Goal: Information Seeking & Learning: Learn about a topic

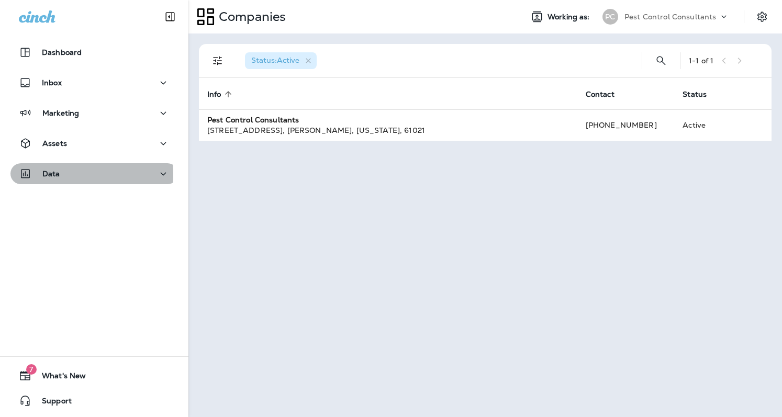
click at [53, 175] on p "Data" at bounding box center [51, 174] width 18 height 8
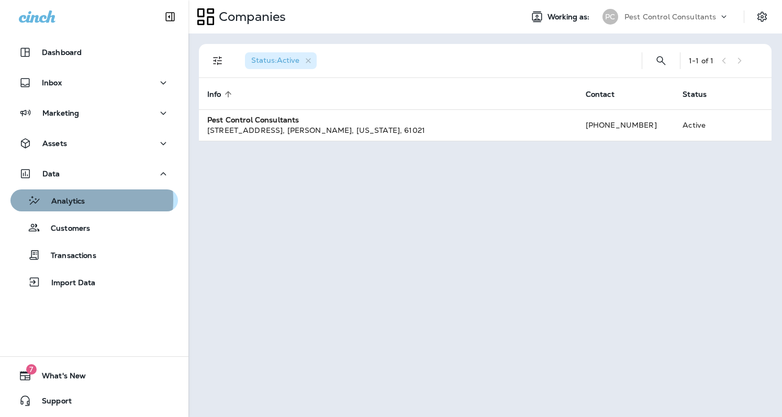
click at [58, 200] on p "Analytics" at bounding box center [63, 202] width 44 height 10
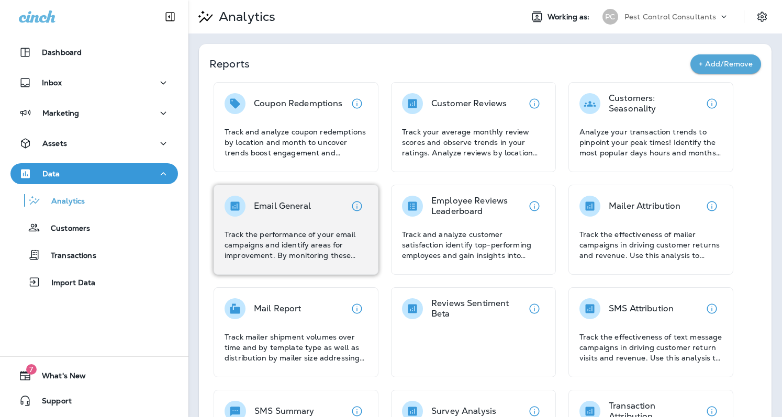
click at [303, 214] on div "Email General" at bounding box center [282, 206] width 57 height 21
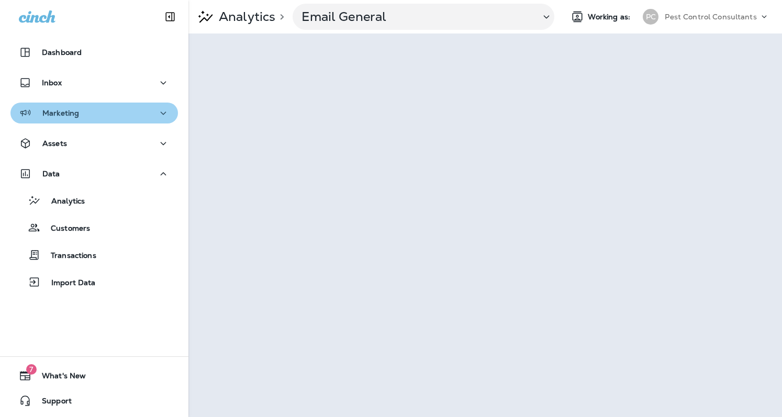
click at [159, 116] on icon "button" at bounding box center [163, 113] width 13 height 13
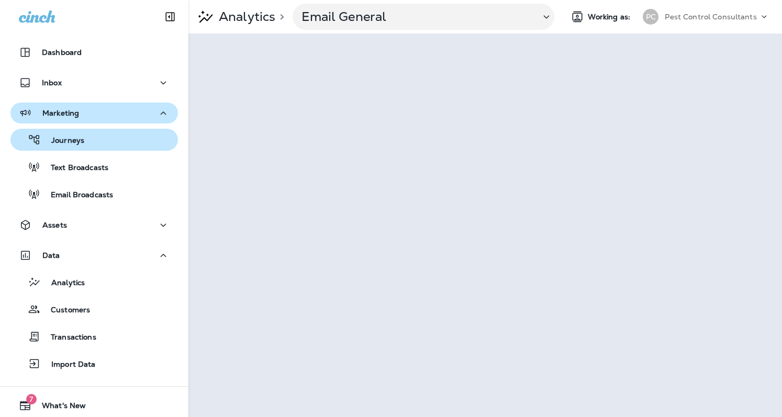
click at [83, 146] on div "Journeys" at bounding box center [50, 140] width 70 height 16
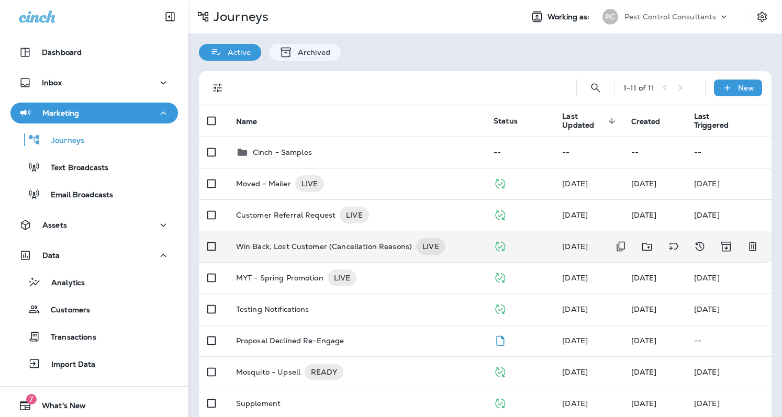
click at [351, 241] on p "Win Back, Lost Customer (Cancellation Reasons)" at bounding box center [324, 246] width 176 height 17
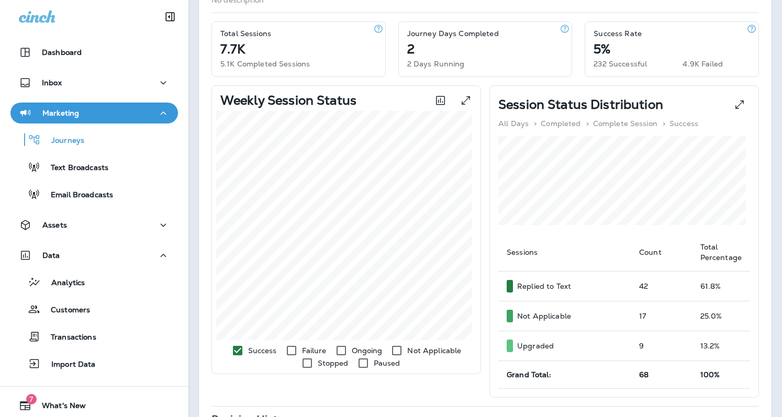
scroll to position [129, 0]
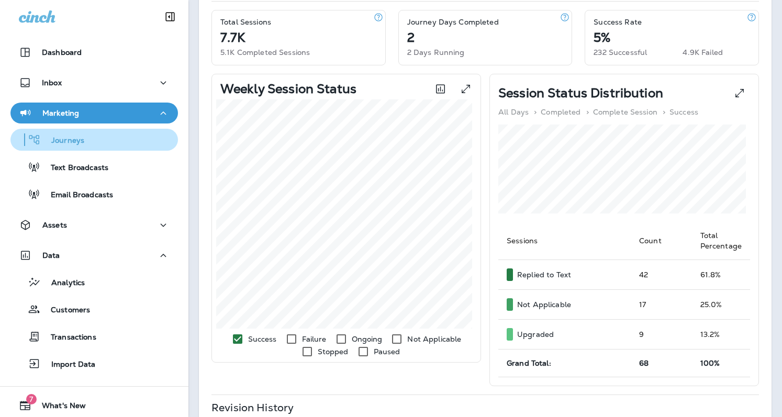
click at [78, 145] on p "Journeys" at bounding box center [62, 141] width 43 height 10
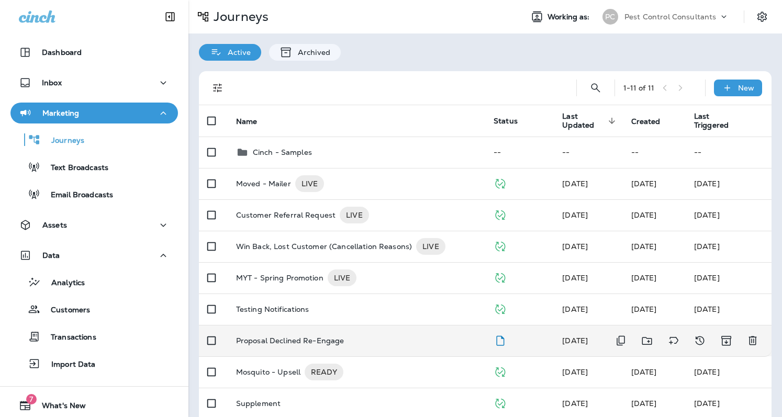
click at [293, 337] on p "Proposal Declined Re-Engage" at bounding box center [290, 341] width 108 height 8
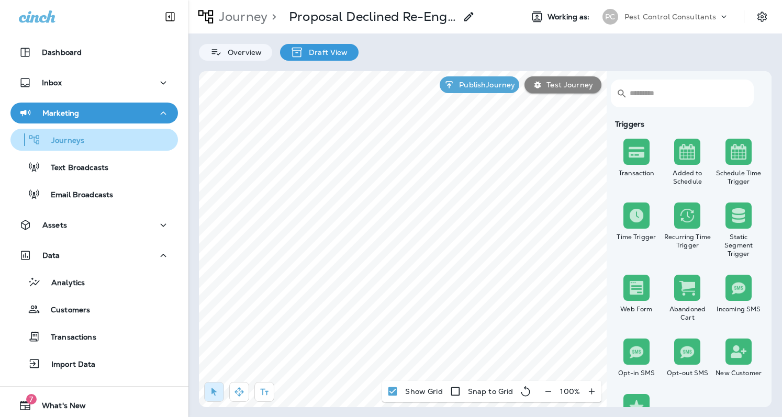
click at [69, 140] on p "Journeys" at bounding box center [62, 141] width 43 height 10
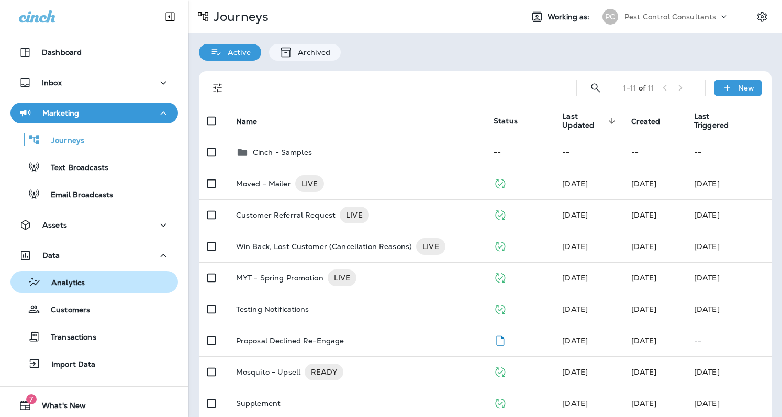
click at [91, 284] on div "Analytics" at bounding box center [94, 282] width 159 height 16
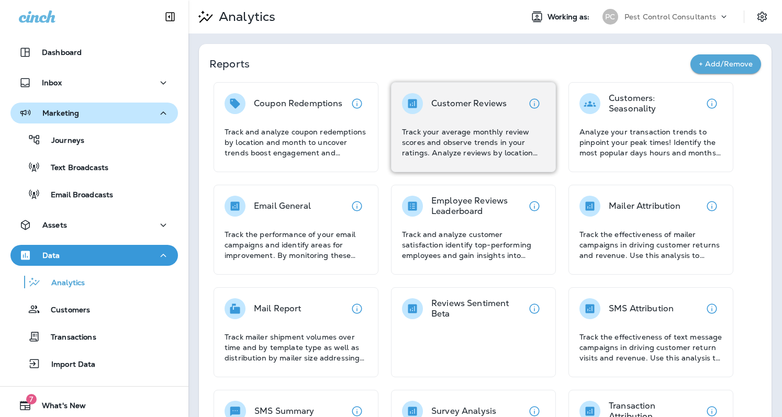
click at [490, 135] on p "Track your average monthly review scores and observe trends in your ratings. An…" at bounding box center [473, 142] width 143 height 31
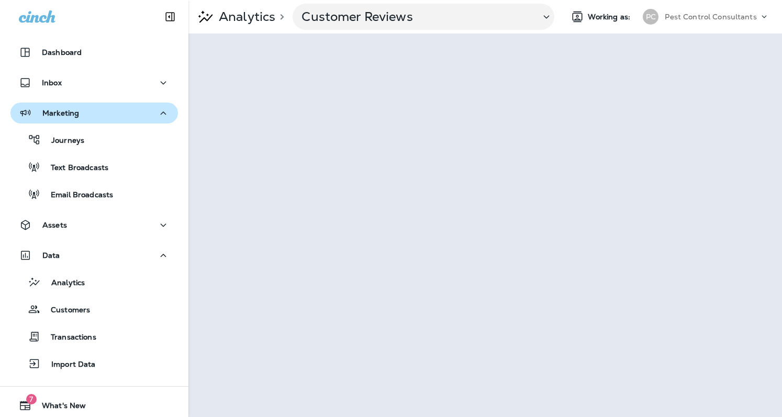
click at [240, 17] on p "Analytics" at bounding box center [245, 17] width 61 height 16
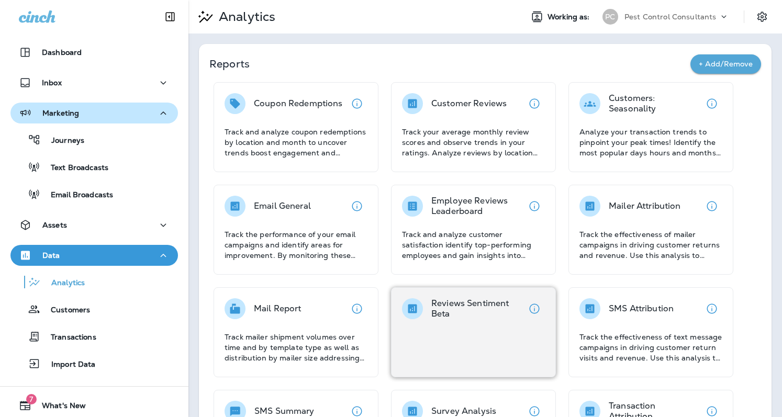
click at [481, 342] on div "Reviews Sentiment Beta" at bounding box center [473, 332] width 165 height 90
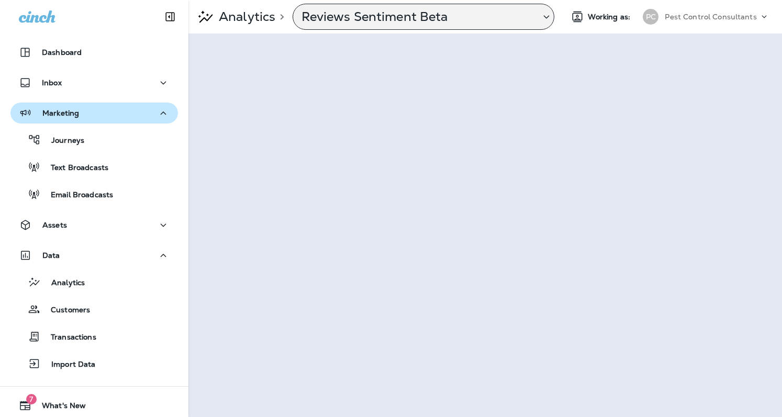
click at [322, 20] on p "Reviews Sentiment Beta" at bounding box center [417, 17] width 230 height 16
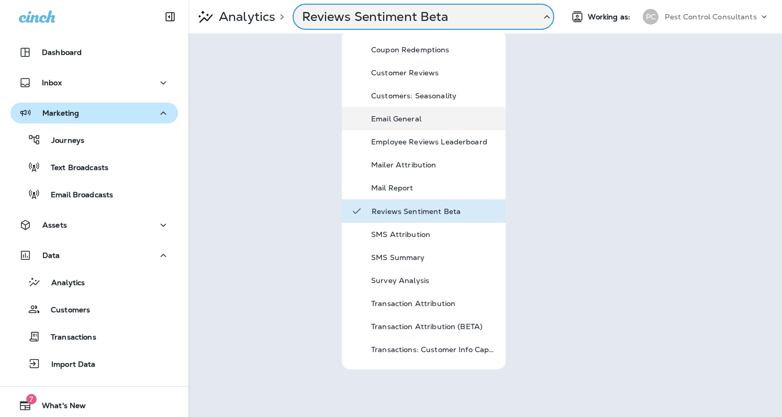
click at [376, 124] on div "Email General" at bounding box center [434, 119] width 126 height 13
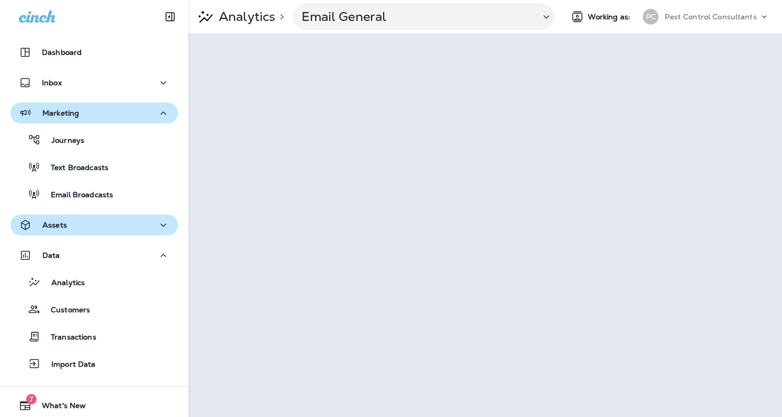
click at [159, 228] on icon "button" at bounding box center [163, 225] width 13 height 13
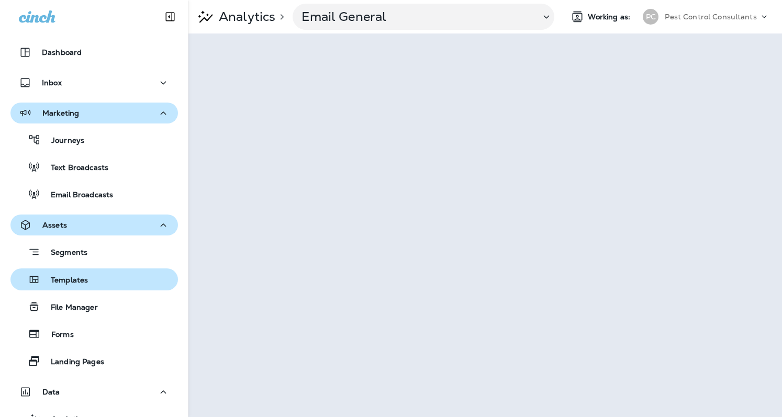
click at [101, 273] on div "Templates" at bounding box center [94, 280] width 159 height 16
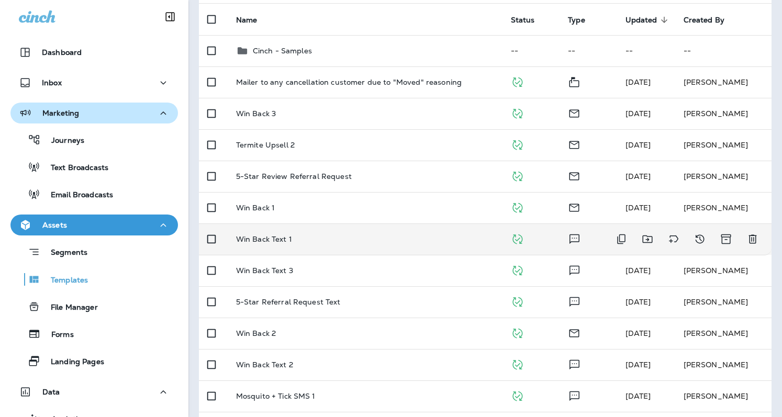
scroll to position [161, 0]
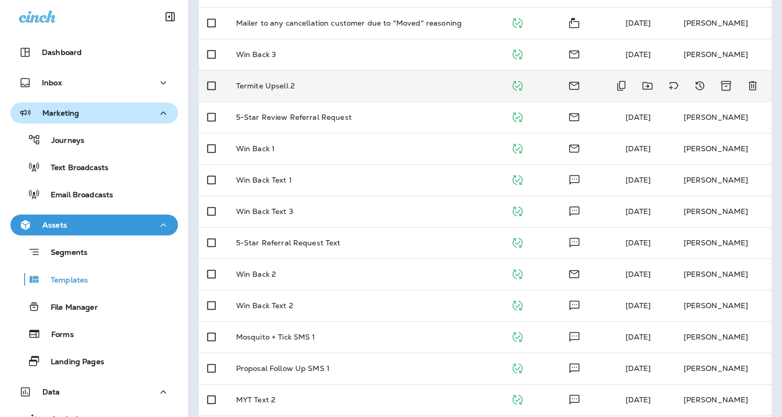
click at [262, 82] on p "Termite Upsell 2" at bounding box center [265, 86] width 59 height 8
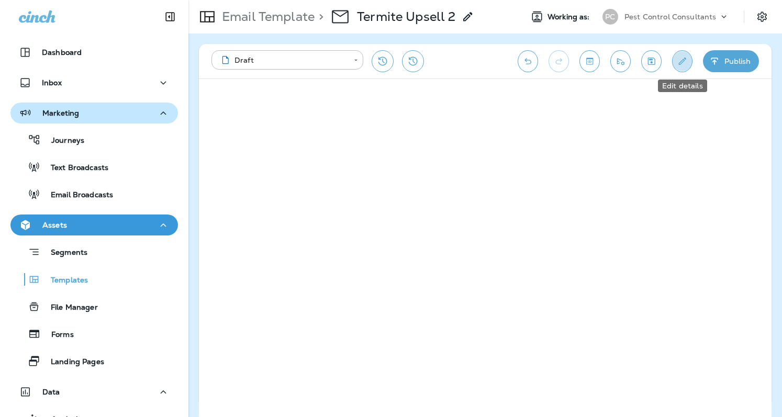
click at [679, 64] on icon "Edit details" at bounding box center [682, 61] width 11 height 10
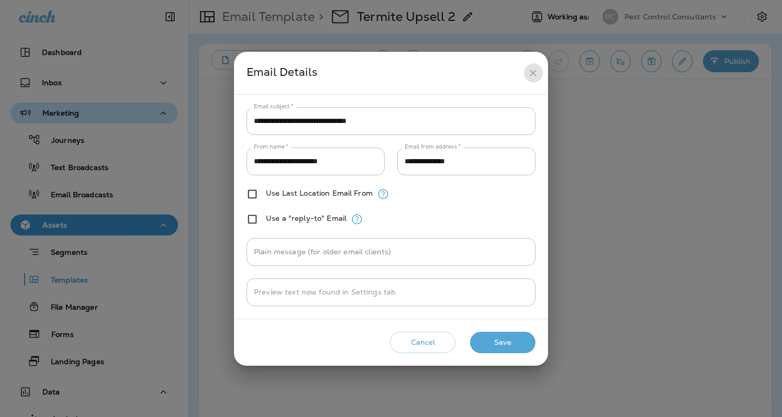
click at [538, 76] on icon "close" at bounding box center [533, 73] width 11 height 11
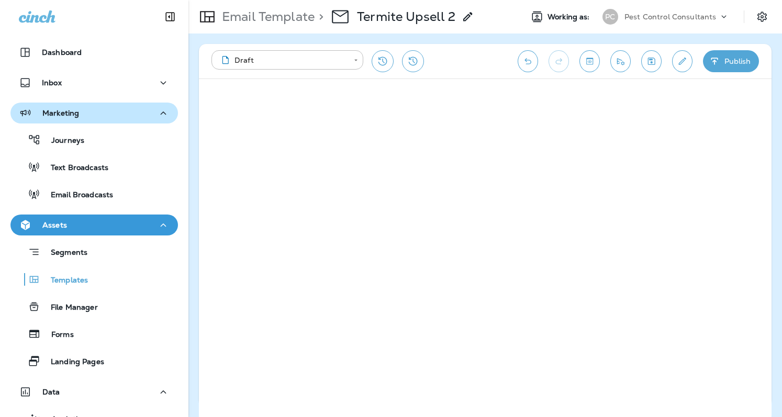
click at [678, 60] on icon "Edit details" at bounding box center [682, 61] width 11 height 10
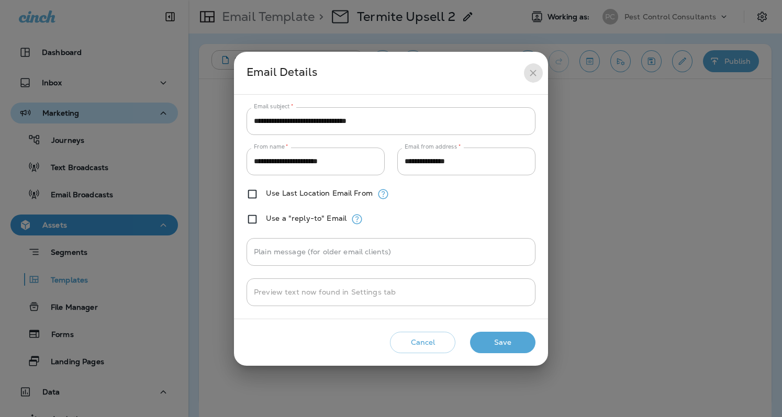
click at [531, 75] on icon "close" at bounding box center [533, 73] width 6 height 6
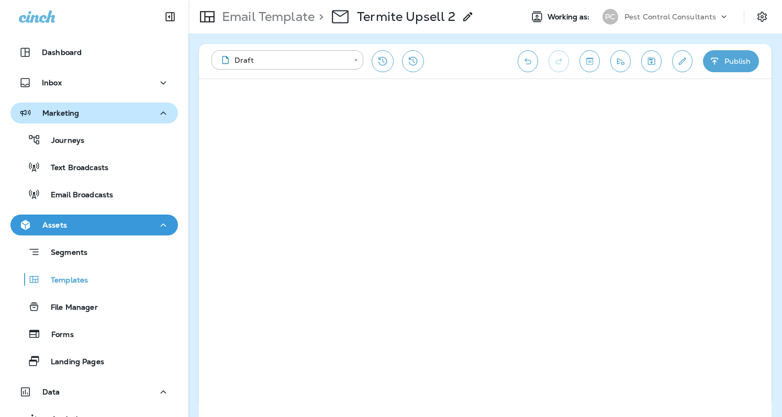
click at [685, 61] on icon "Edit details" at bounding box center [682, 61] width 11 height 10
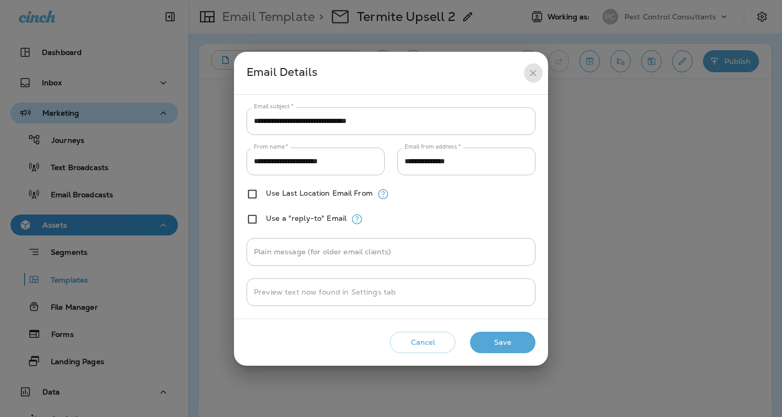
click at [536, 73] on icon "close" at bounding box center [533, 73] width 11 height 11
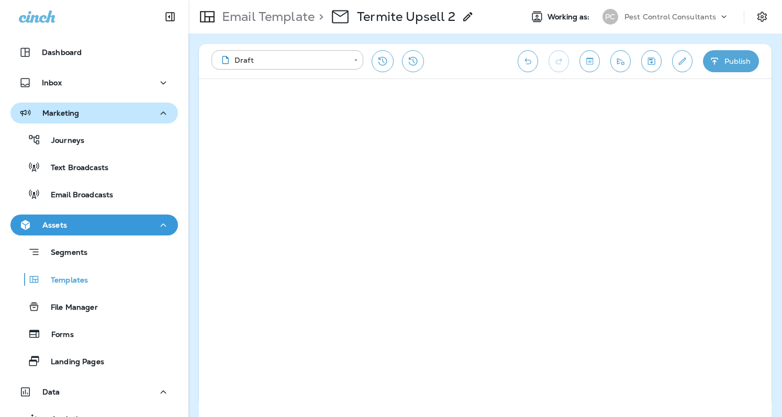
scroll to position [16, 0]
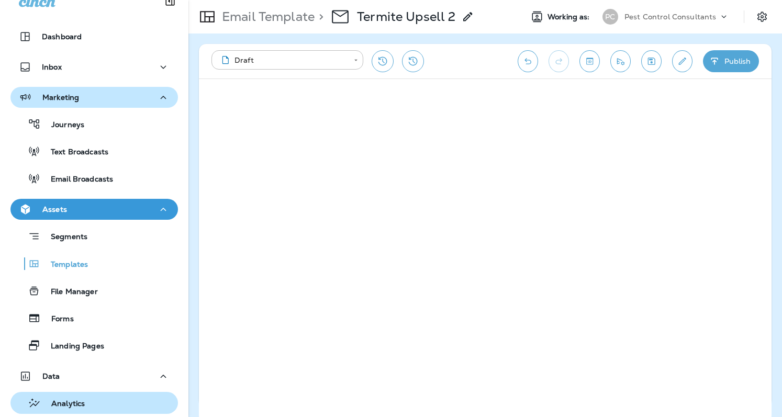
click at [72, 398] on div "Analytics" at bounding box center [50, 403] width 70 height 16
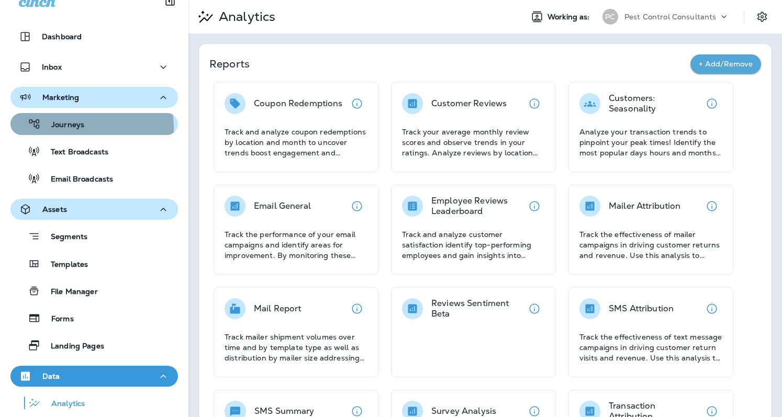
click at [62, 129] on p "Journeys" at bounding box center [62, 125] width 43 height 10
